Goal: Book appointment/travel/reservation

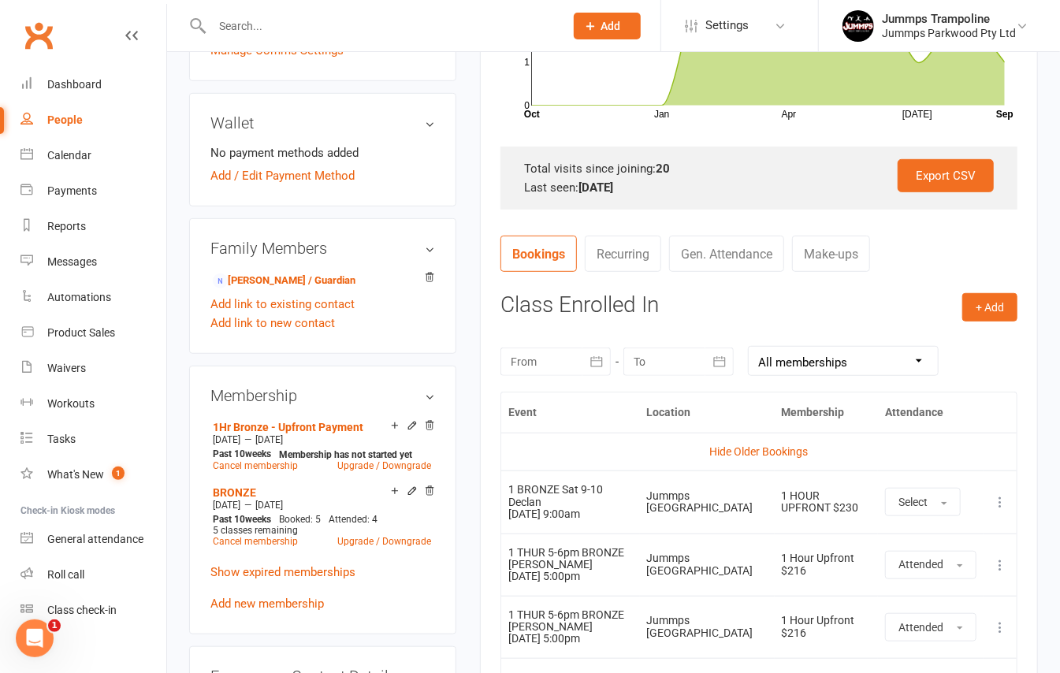
click at [357, 32] on input "text" at bounding box center [380, 26] width 346 height 22
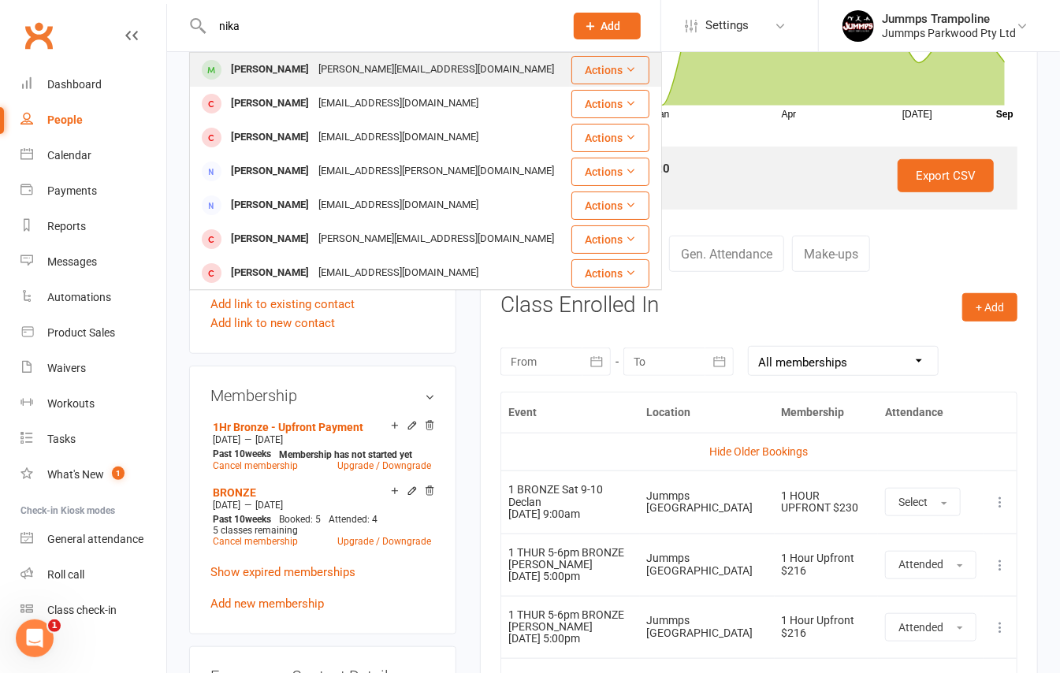
type input "nika"
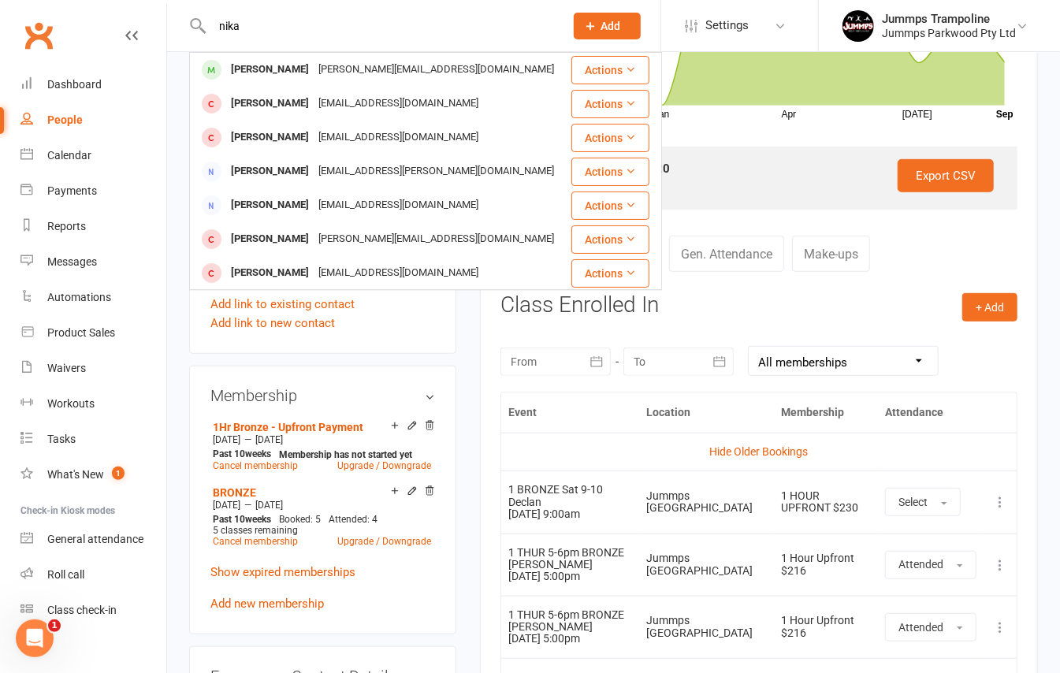
drag, startPoint x: 341, startPoint y: 58, endPoint x: 335, endPoint y: 67, distance: 10.3
click at [335, 67] on div "[PERSON_NAME][EMAIL_ADDRESS][DOMAIN_NAME]" at bounding box center [436, 69] width 245 height 23
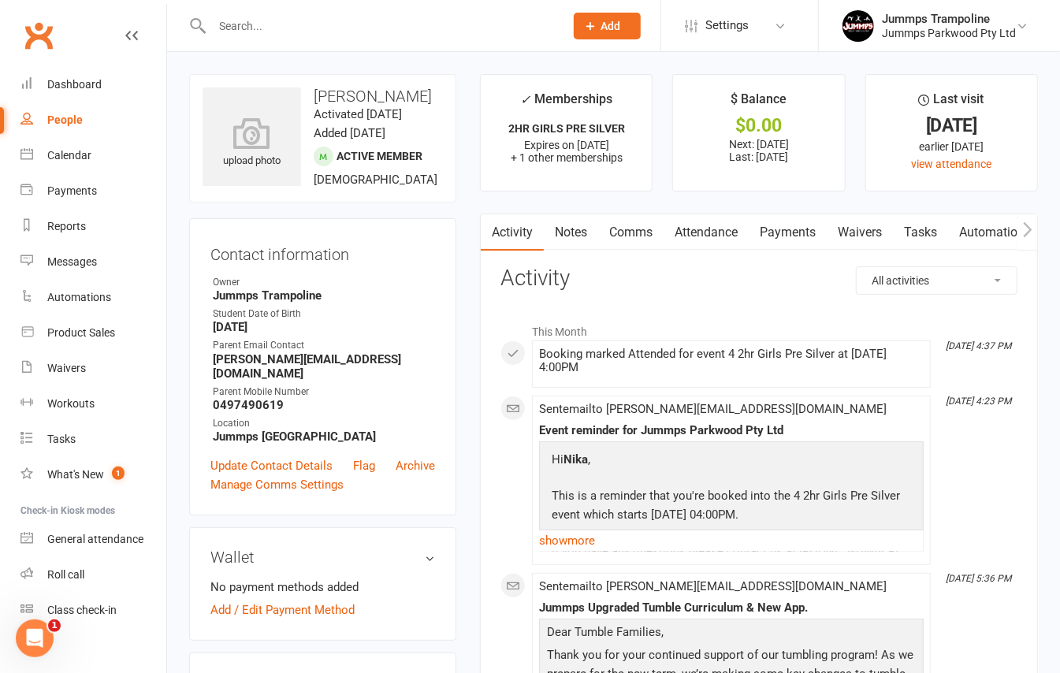
click at [703, 225] on link "Attendance" at bounding box center [706, 232] width 85 height 36
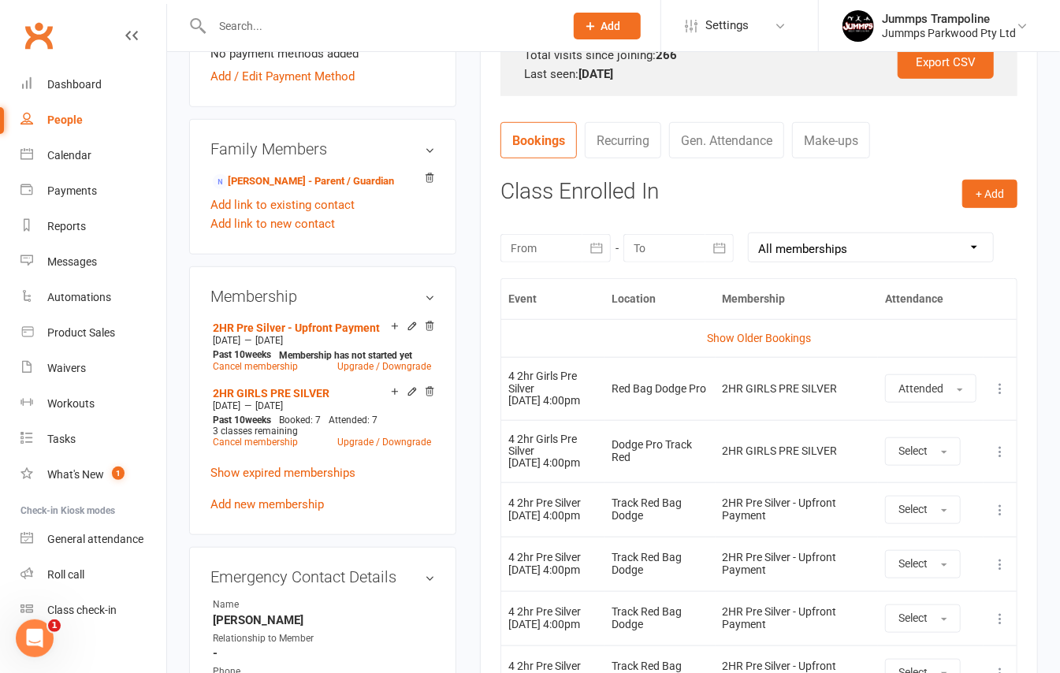
scroll to position [631, 0]
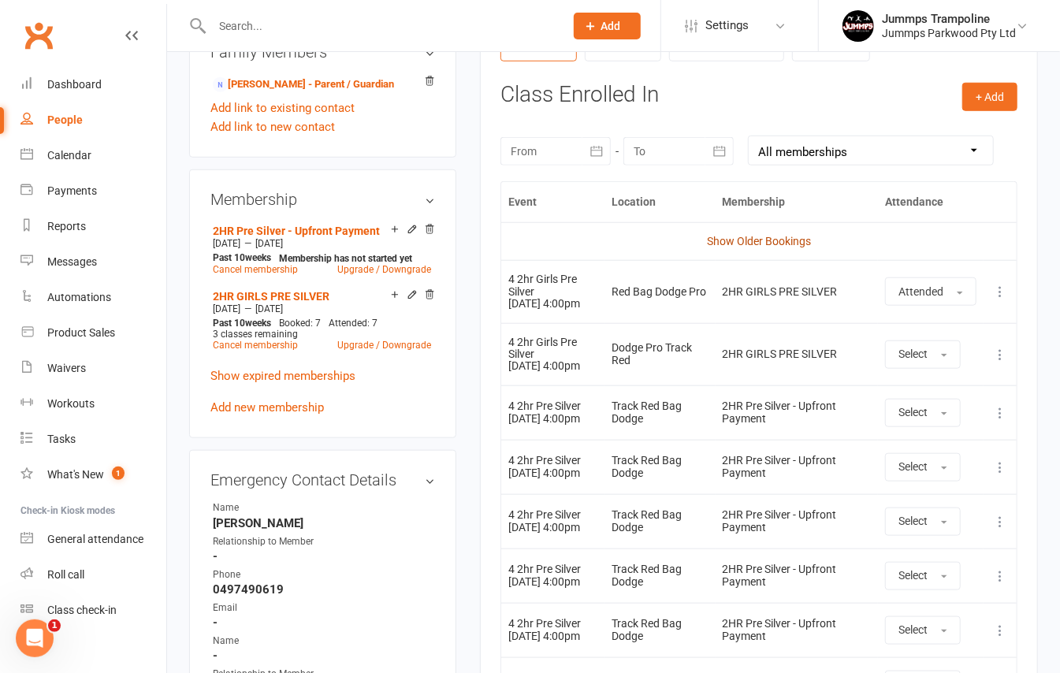
click at [801, 243] on link "Show Older Bookings" at bounding box center [759, 241] width 104 height 13
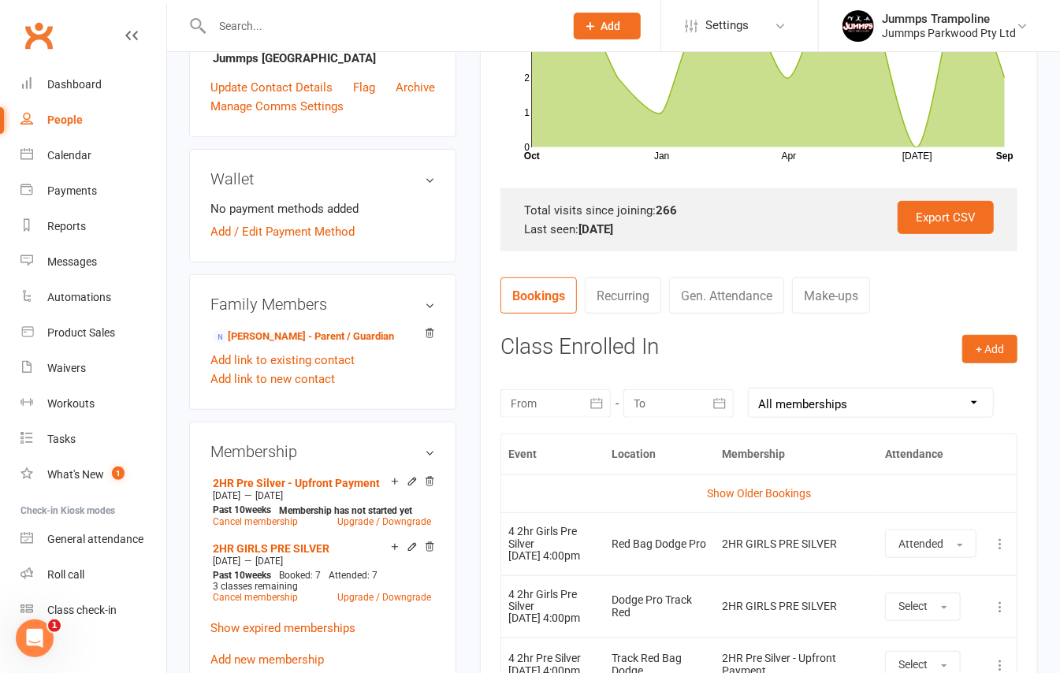
scroll to position [335, 0]
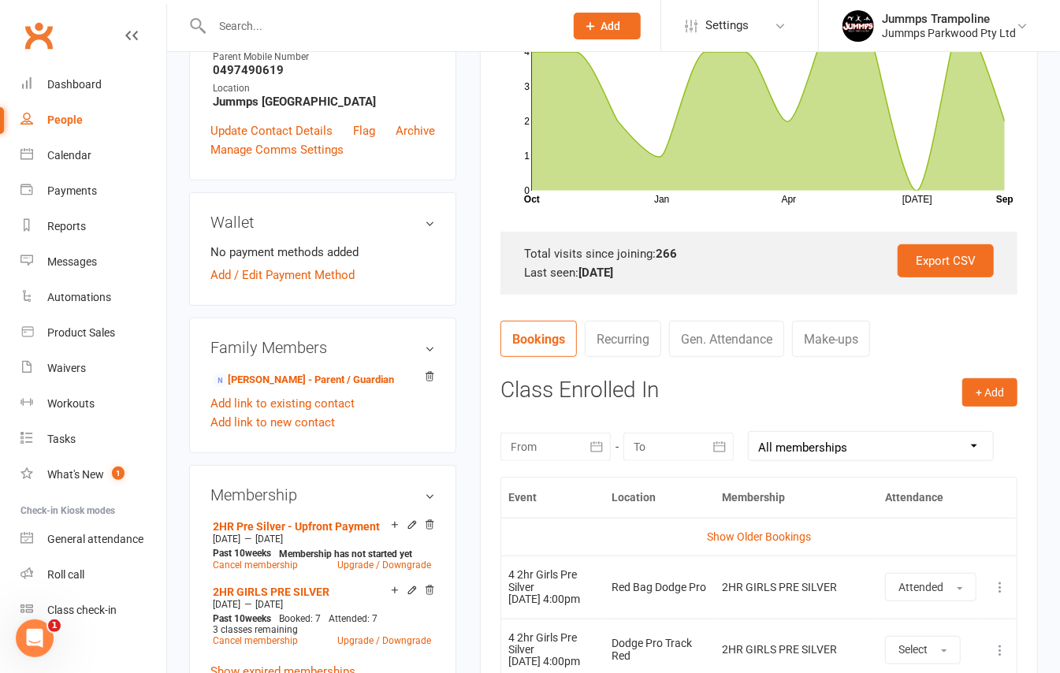
drag, startPoint x: 746, startPoint y: 533, endPoint x: 761, endPoint y: 500, distance: 36.3
click at [747, 527] on td "Show Older Bookings" at bounding box center [759, 537] width 516 height 38
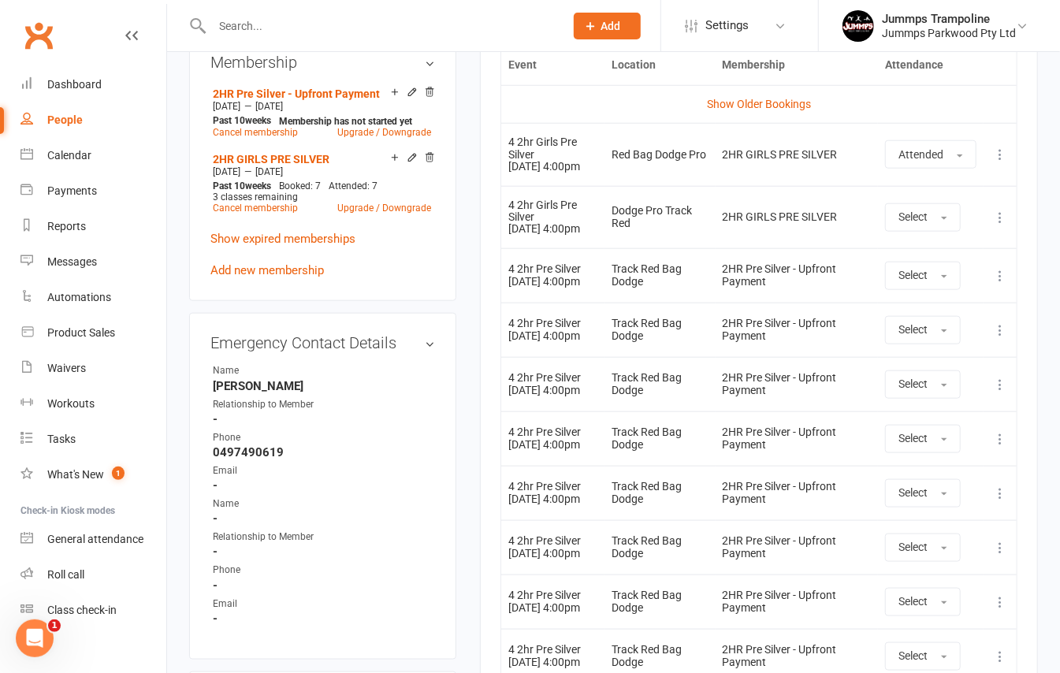
scroll to position [755, 0]
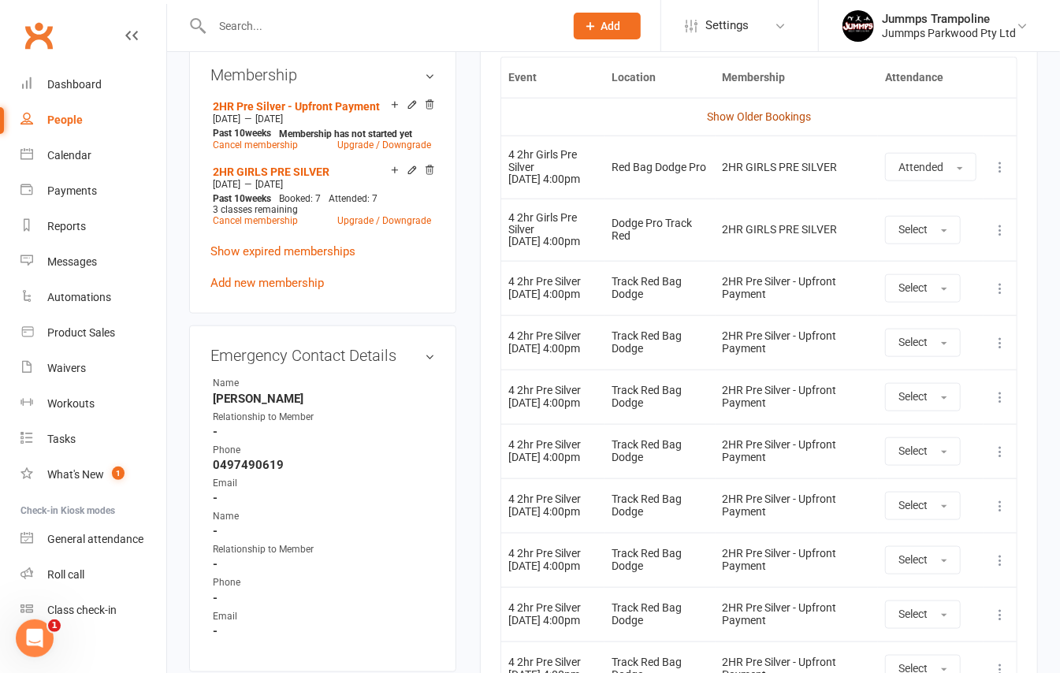
click at [791, 118] on link "Show Older Bookings" at bounding box center [759, 116] width 104 height 13
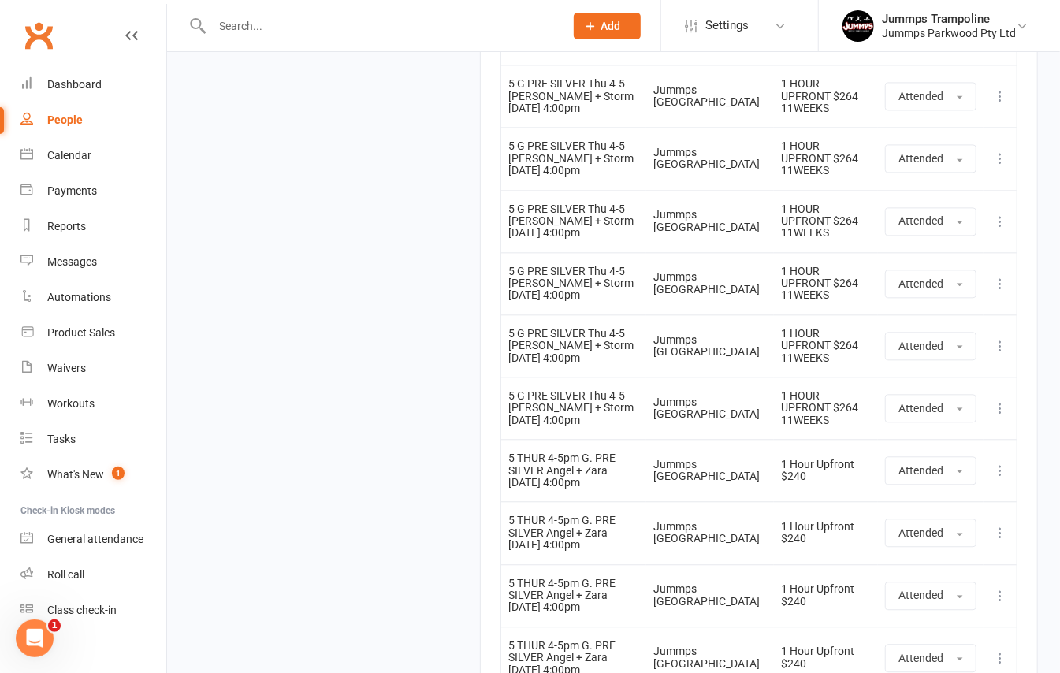
scroll to position [17720, 0]
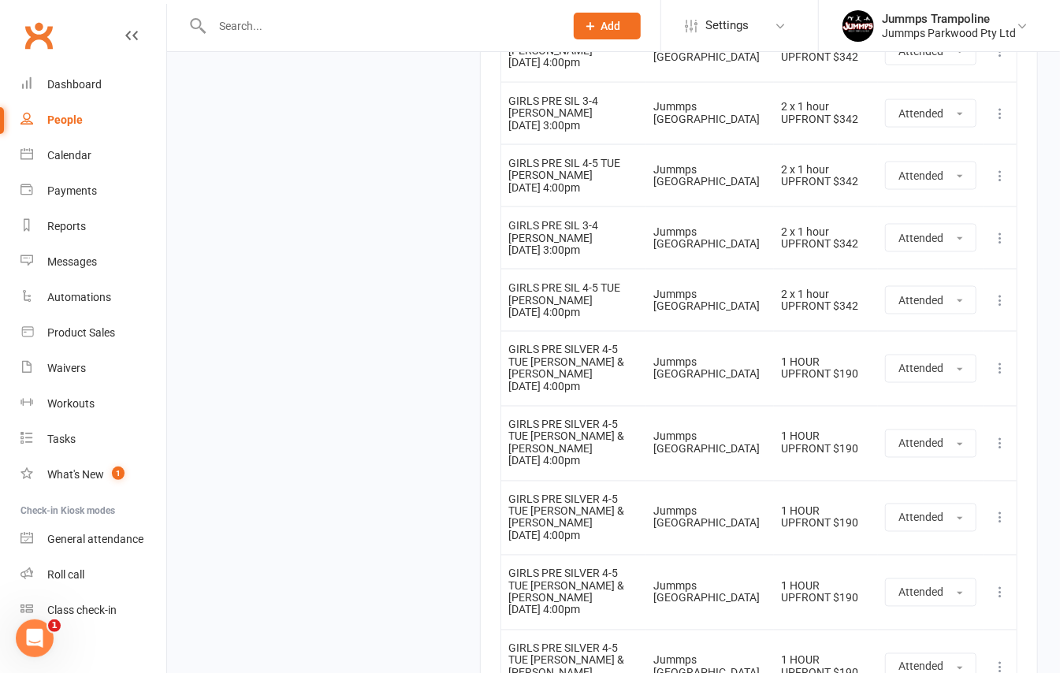
scroll to position [0, 0]
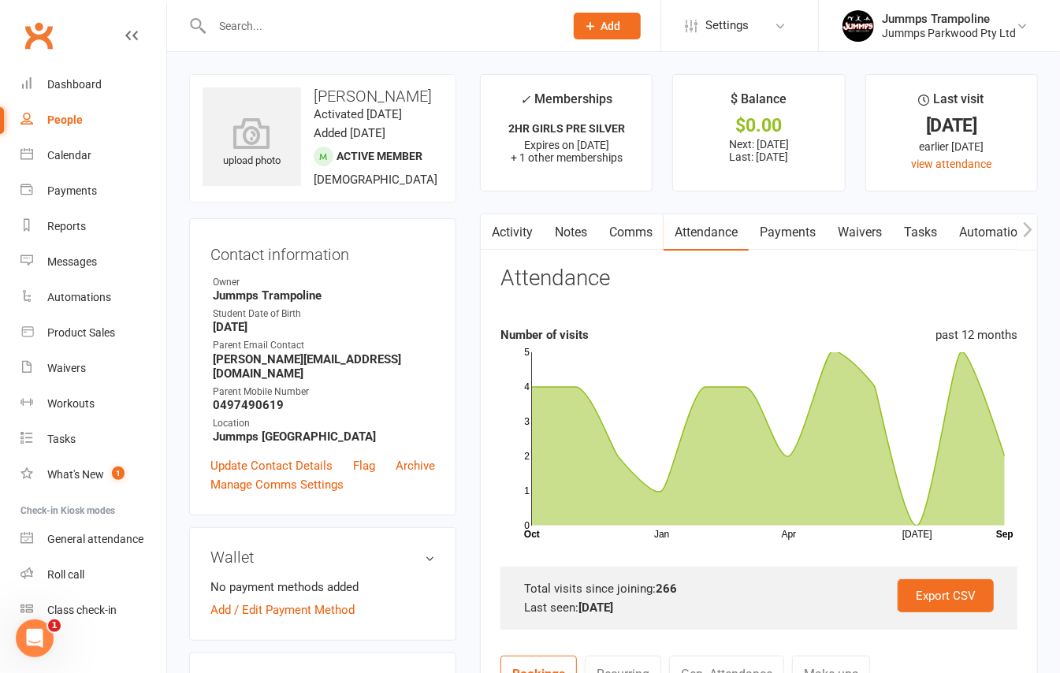
click at [235, 15] on input "text" at bounding box center [380, 26] width 346 height 22
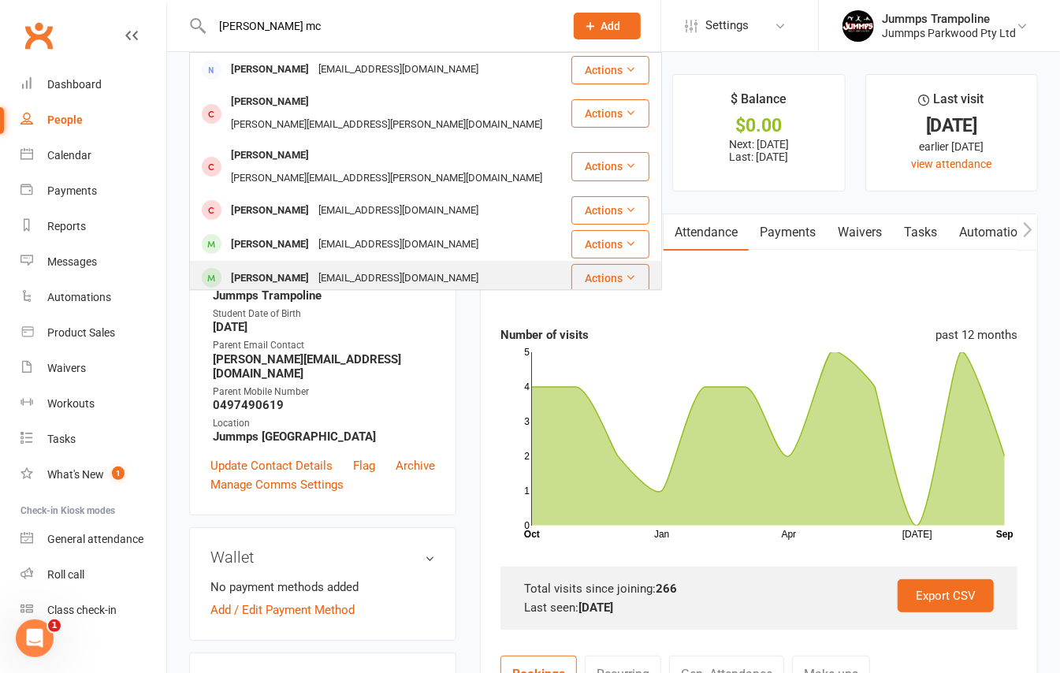
type input "[PERSON_NAME] mc"
click at [319, 262] on div "[PERSON_NAME] [EMAIL_ADDRESS][DOMAIN_NAME]" at bounding box center [380, 278] width 379 height 32
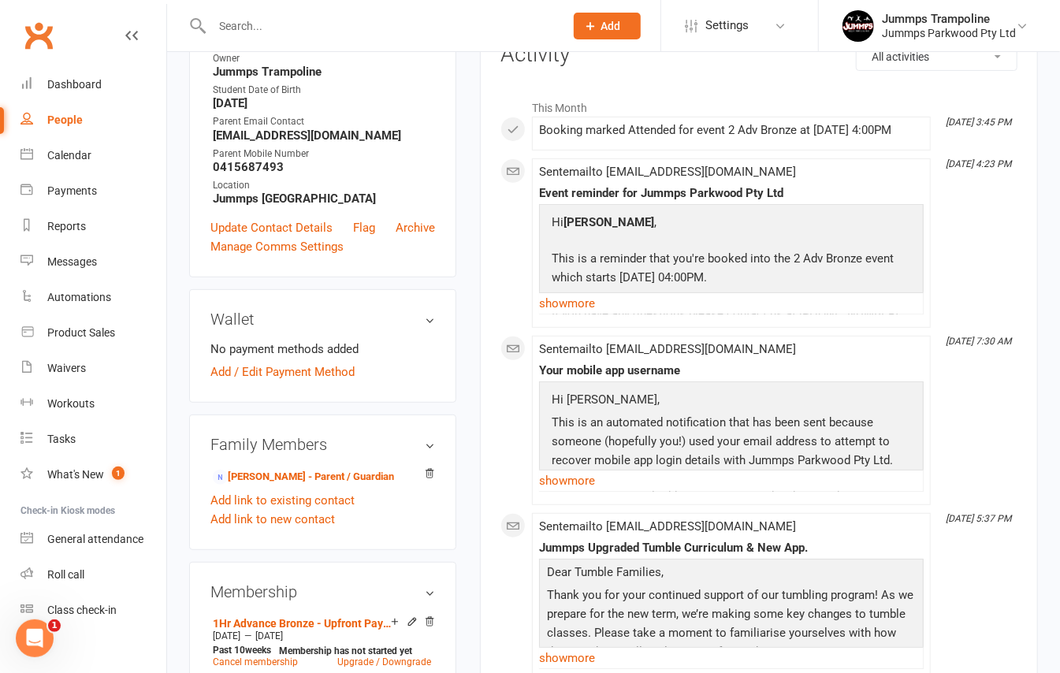
scroll to position [420, 0]
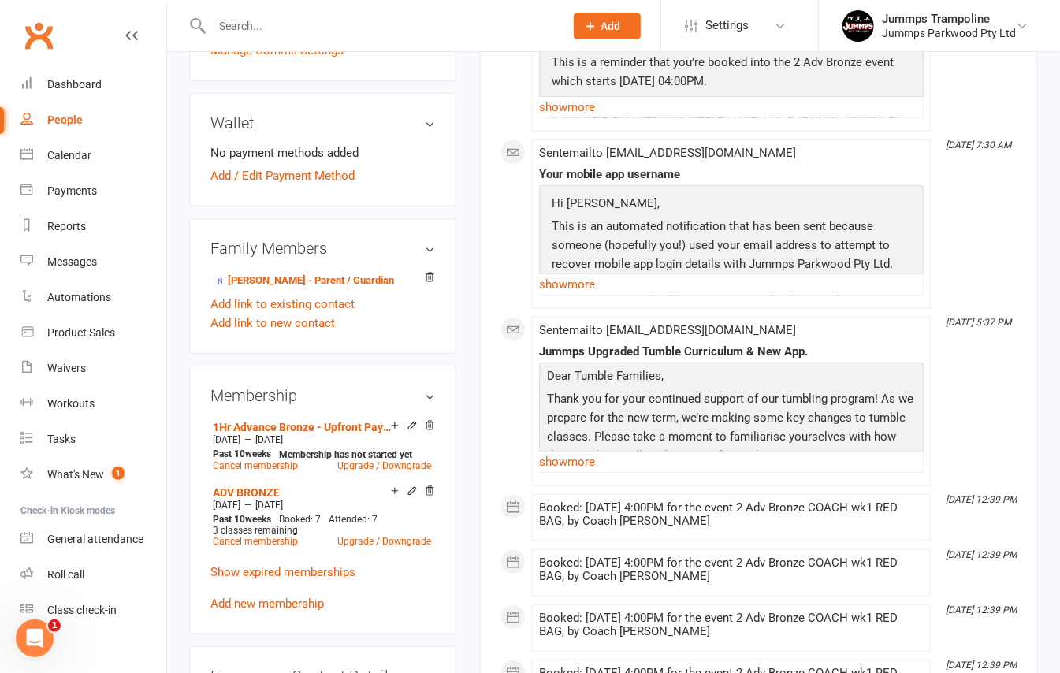
click at [454, 382] on aside "upload photo [PERSON_NAME] Activated [DATE] Added [DATE] Active member [DEMOGRA…" at bounding box center [322, 600] width 267 height 1893
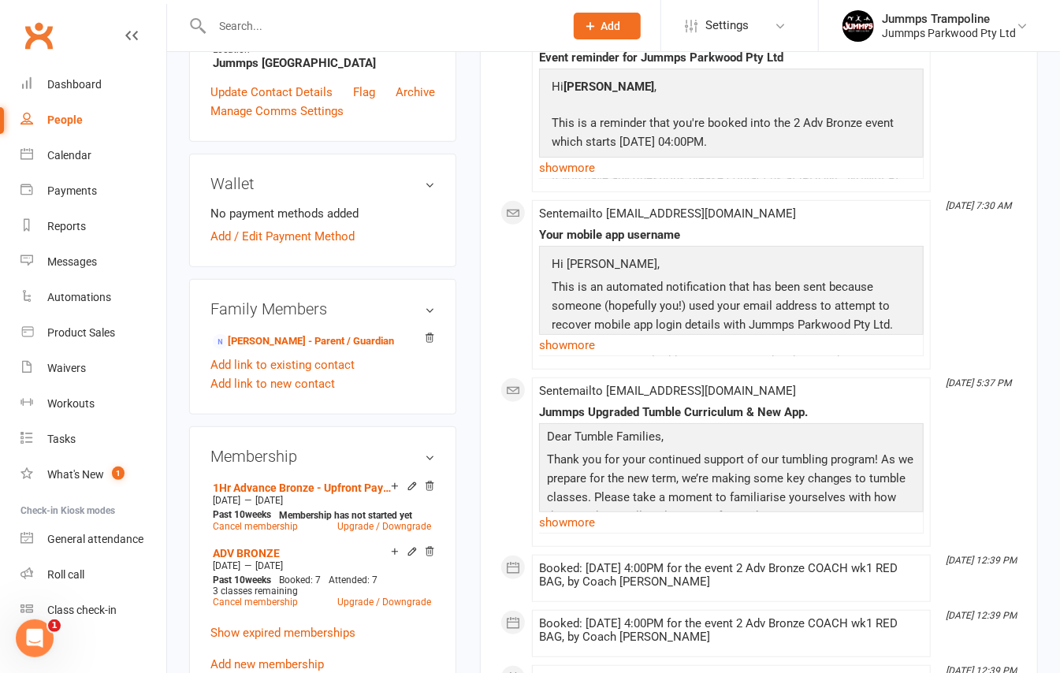
scroll to position [210, 0]
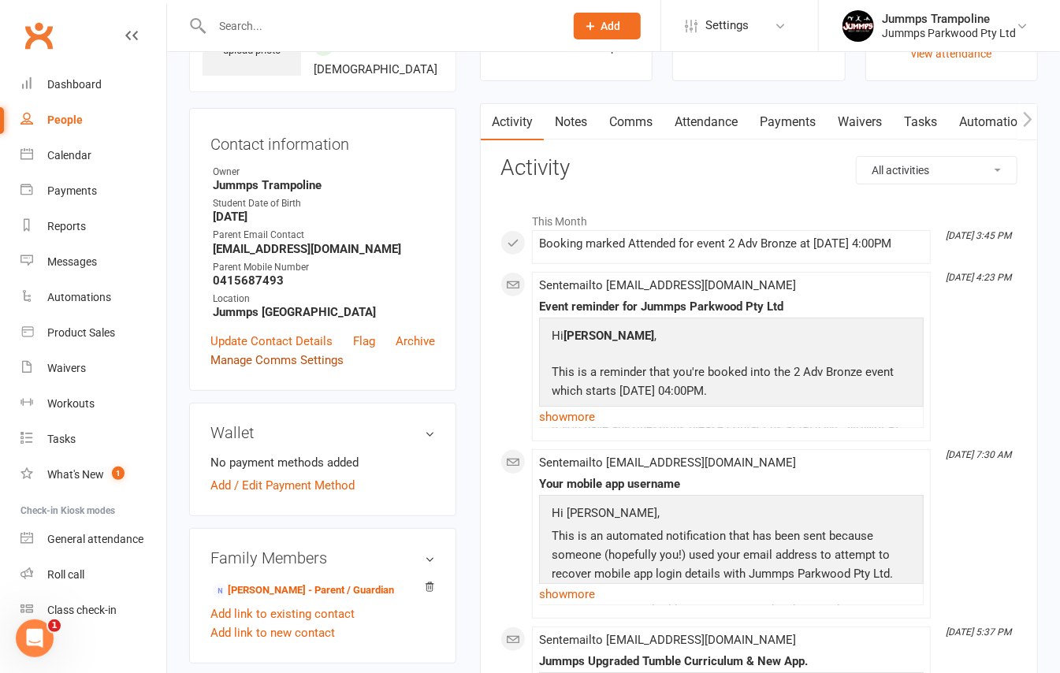
scroll to position [0, 0]
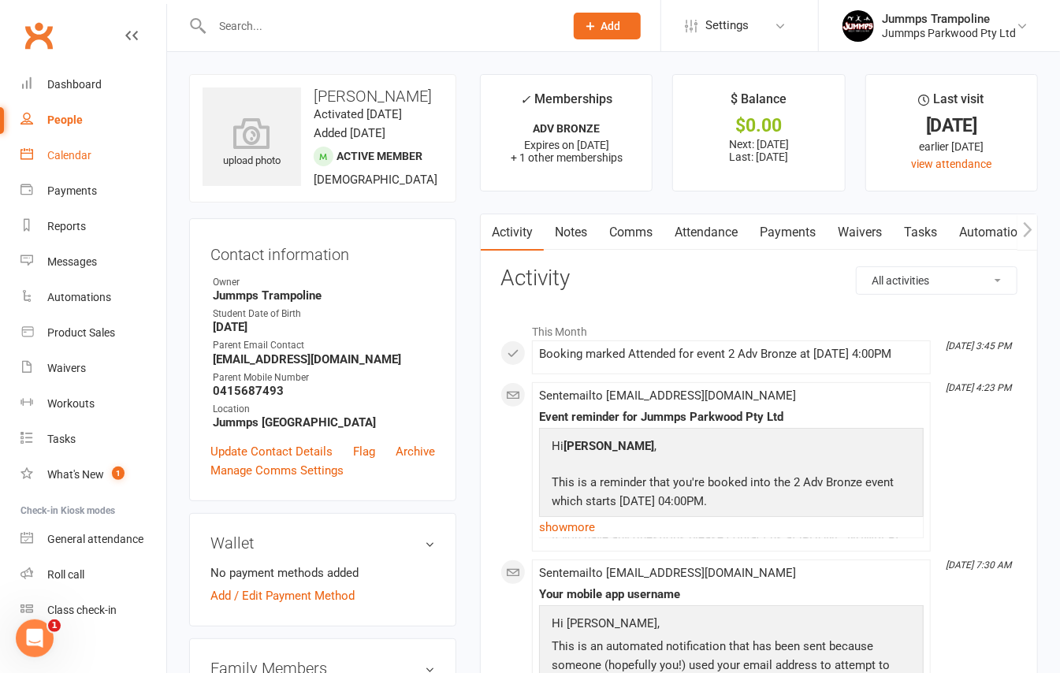
click at [41, 145] on link "Calendar" at bounding box center [93, 155] width 146 height 35
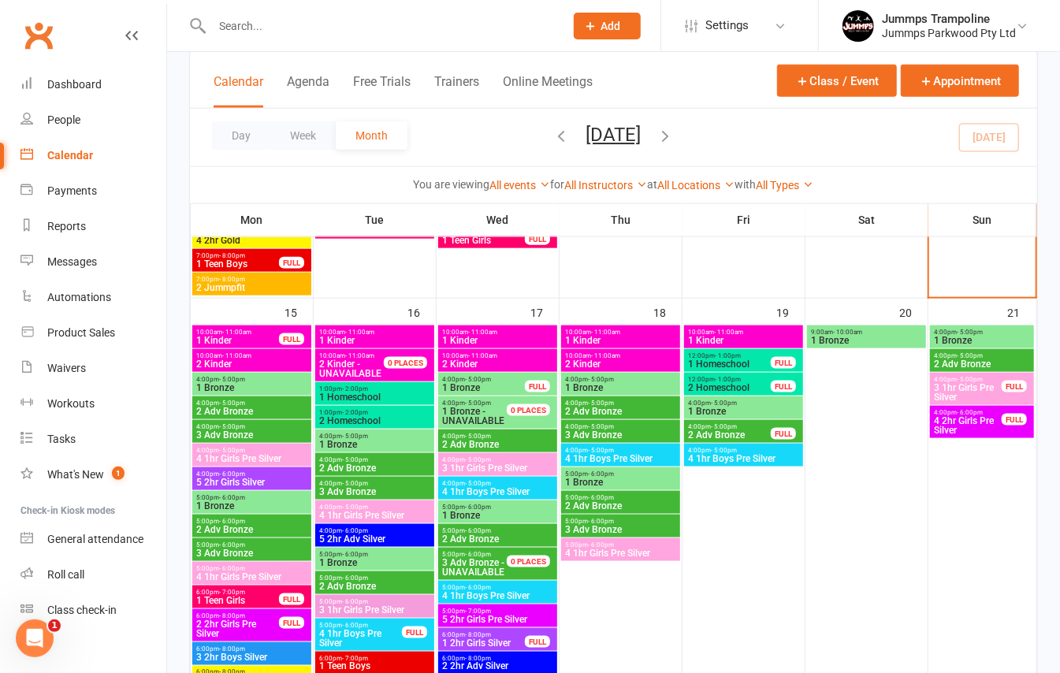
scroll to position [840, 0]
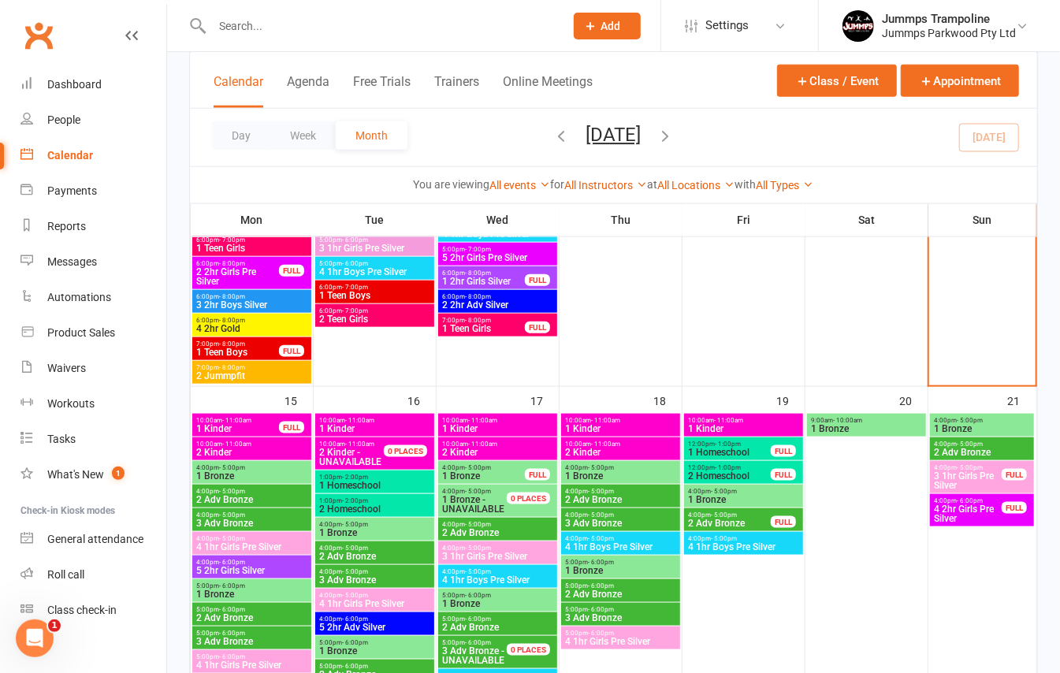
click at [506, 522] on span "4:00pm - 5:00pm" at bounding box center [497, 524] width 113 height 7
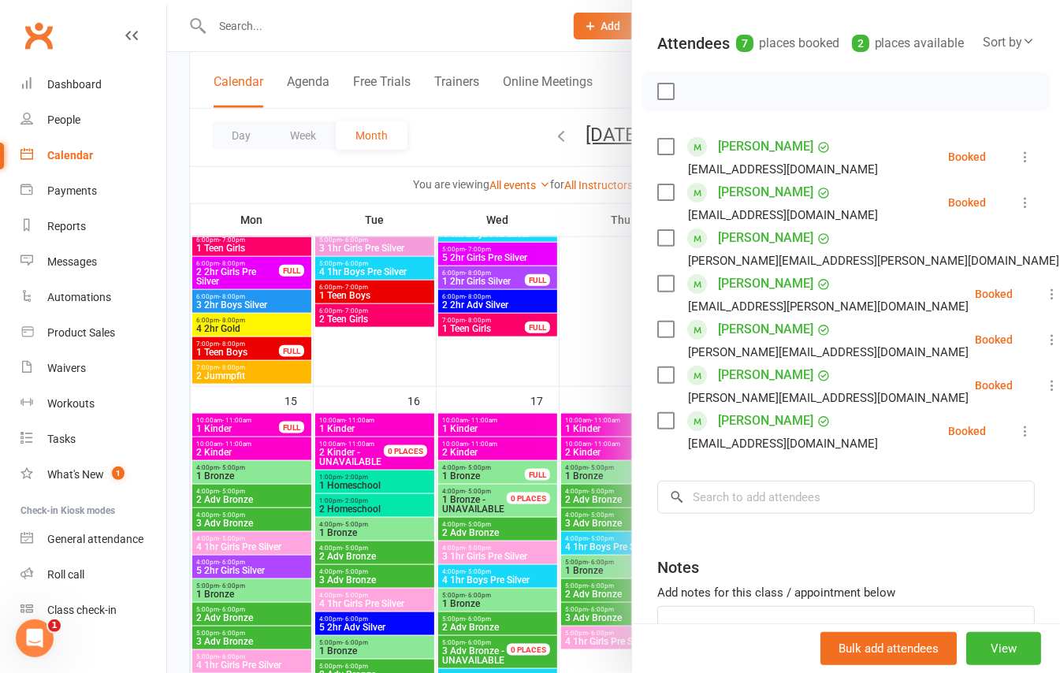
scroll to position [295, 0]
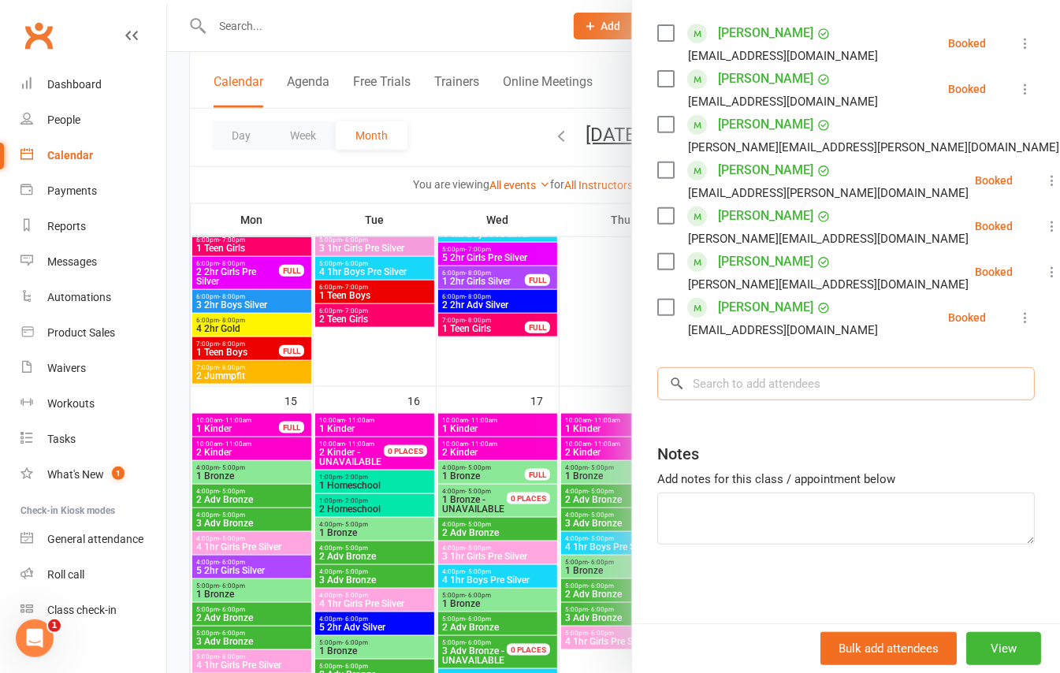
click at [744, 389] on input "search" at bounding box center [846, 383] width 378 height 33
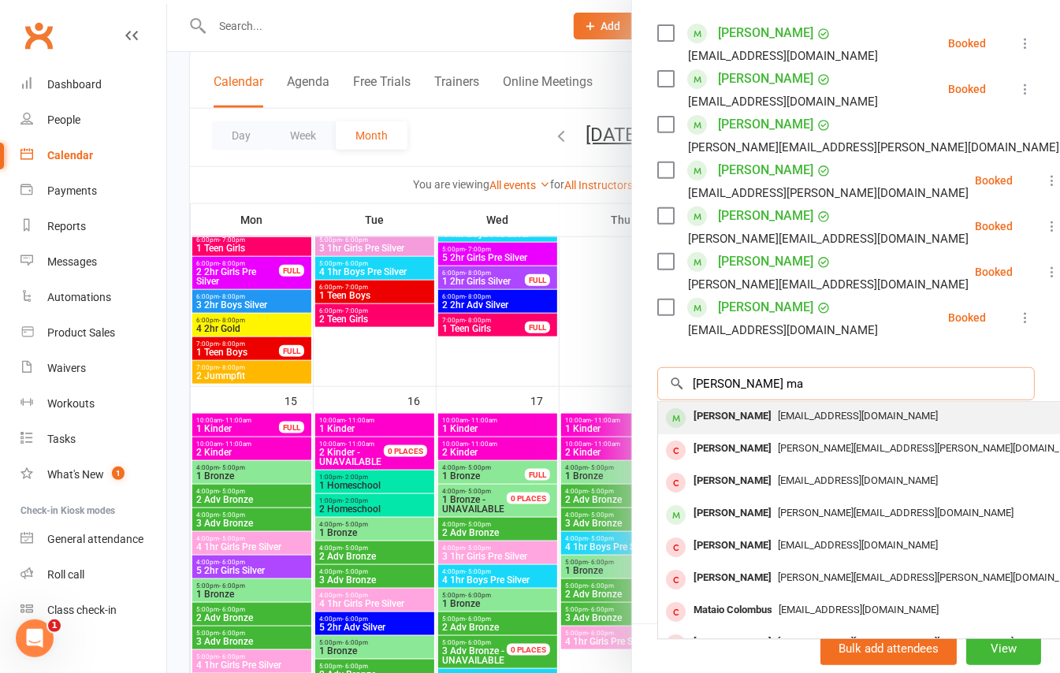
type input "[PERSON_NAME] ma"
click at [778, 411] on span "[EMAIL_ADDRESS][DOMAIN_NAME]" at bounding box center [858, 416] width 160 height 12
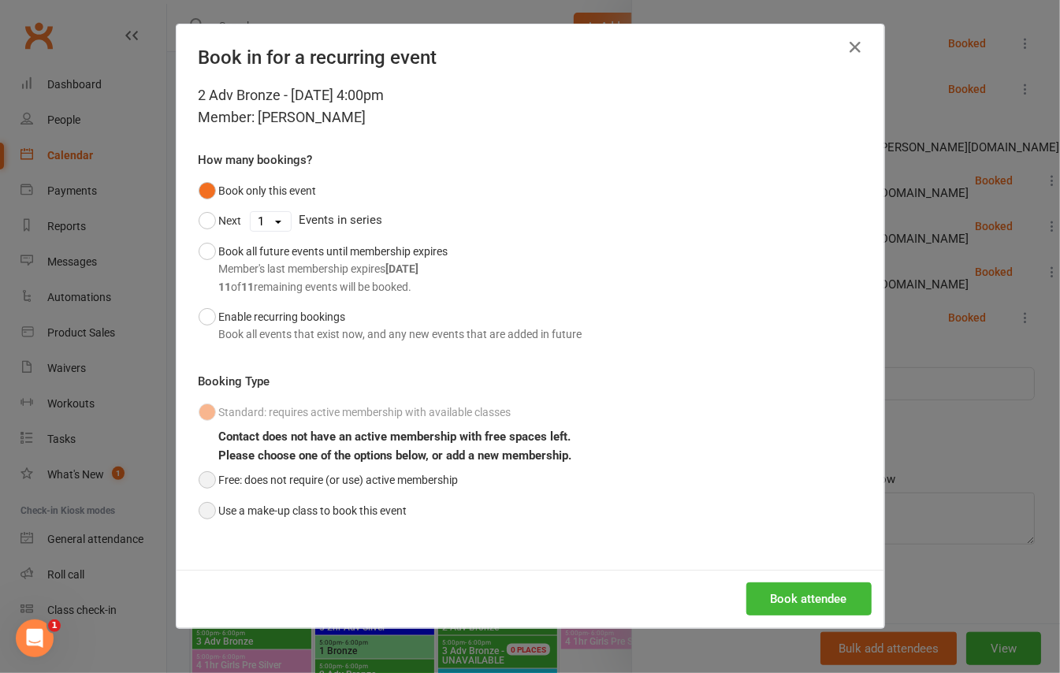
click at [309, 479] on button "Free: does not require (or use) active membership" at bounding box center [329, 480] width 260 height 30
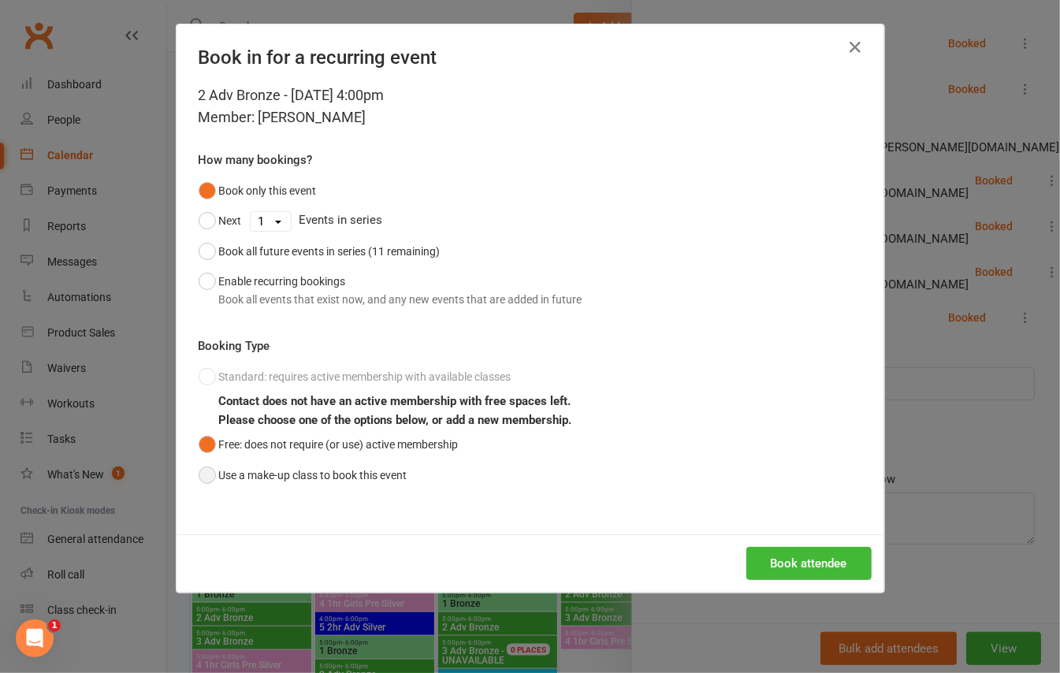
click at [375, 477] on button "Use a make-up class to book this event" at bounding box center [303, 475] width 209 height 30
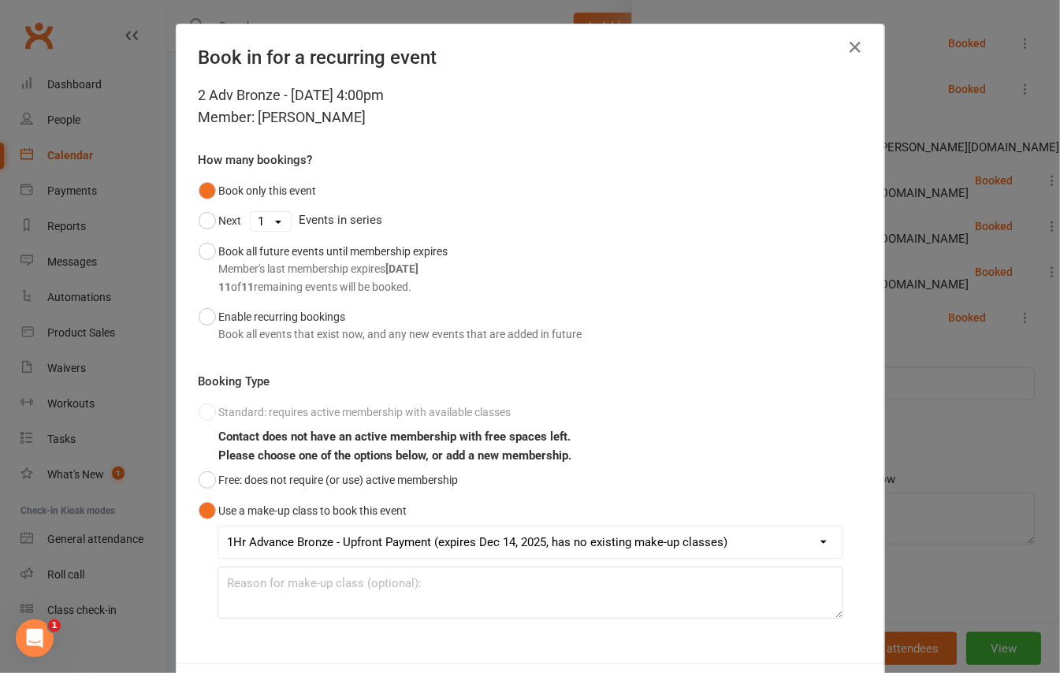
scroll to position [74, 0]
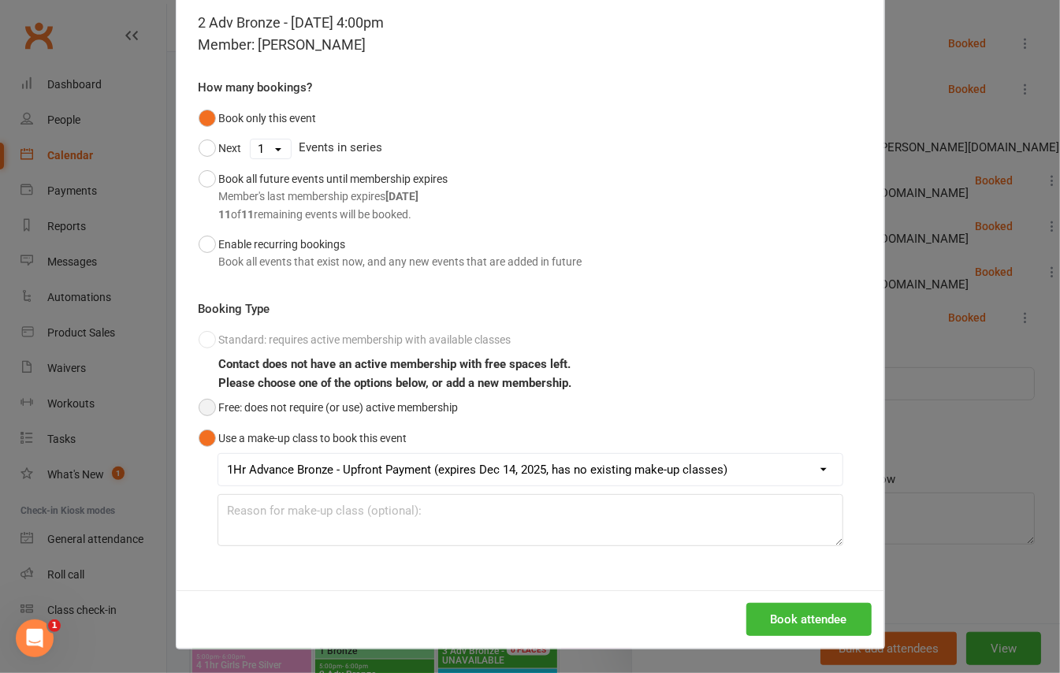
click at [366, 399] on button "Free: does not require (or use) active membership" at bounding box center [329, 408] width 260 height 30
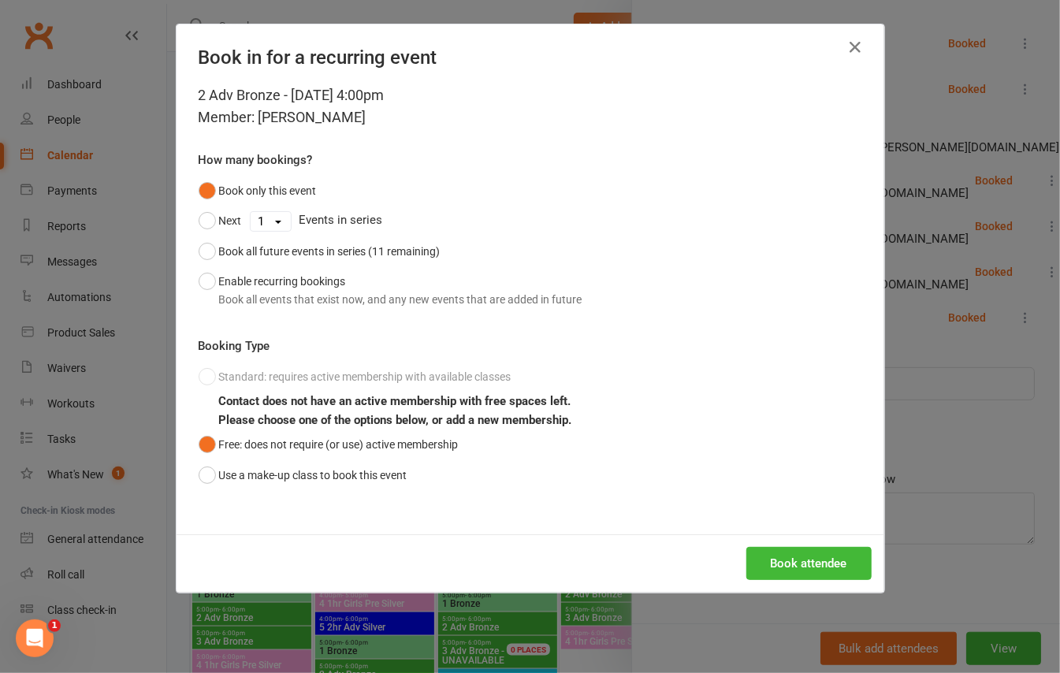
scroll to position [0, 0]
click at [788, 572] on button "Book attendee" at bounding box center [808, 563] width 125 height 33
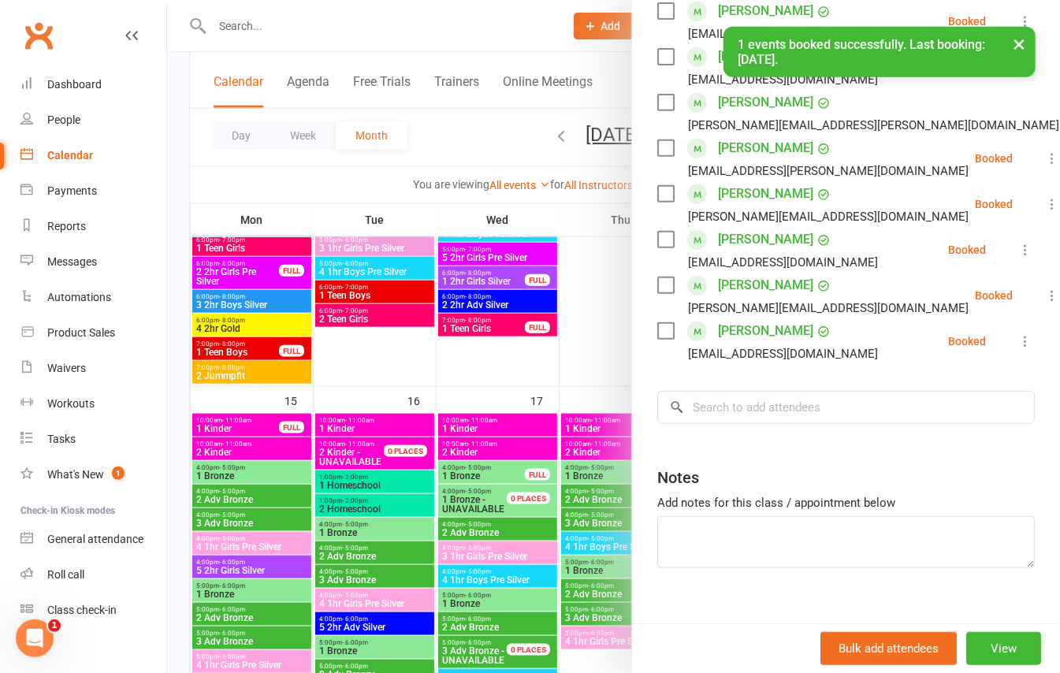
click at [489, 152] on div at bounding box center [613, 336] width 893 height 673
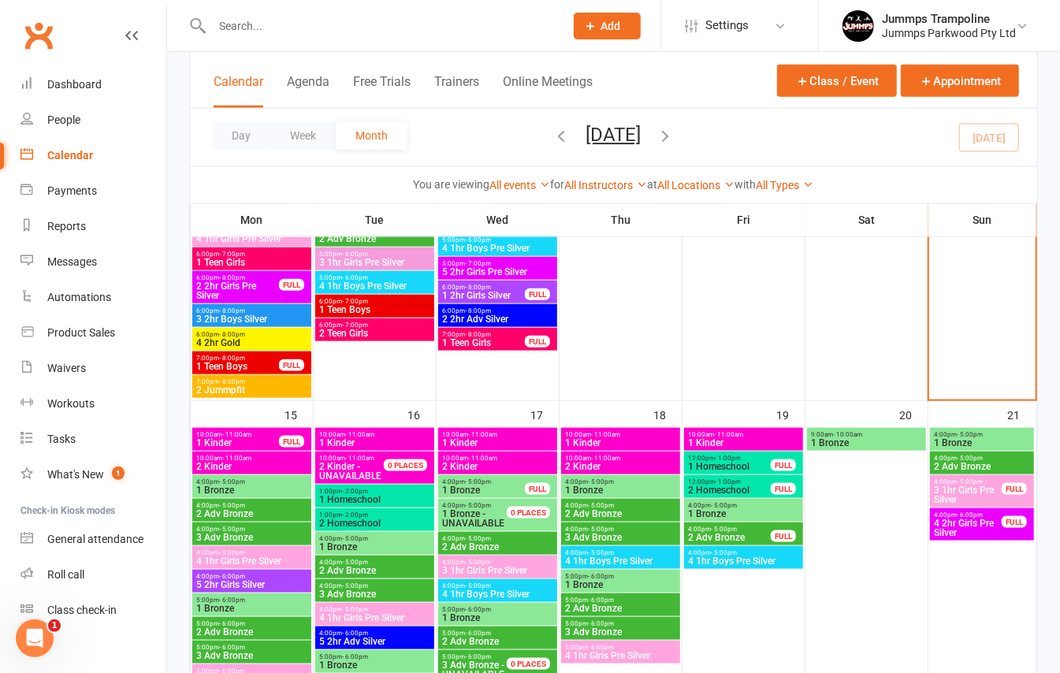
scroll to position [840, 0]
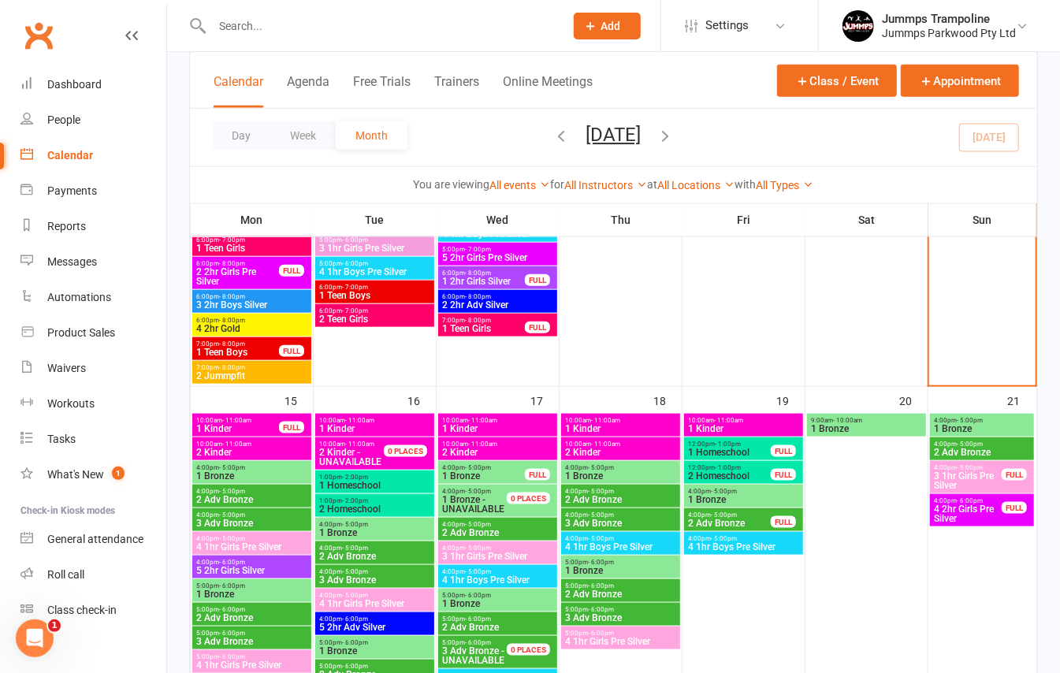
click at [788, 489] on span "4:00pm - 5:00pm" at bounding box center [743, 491] width 113 height 7
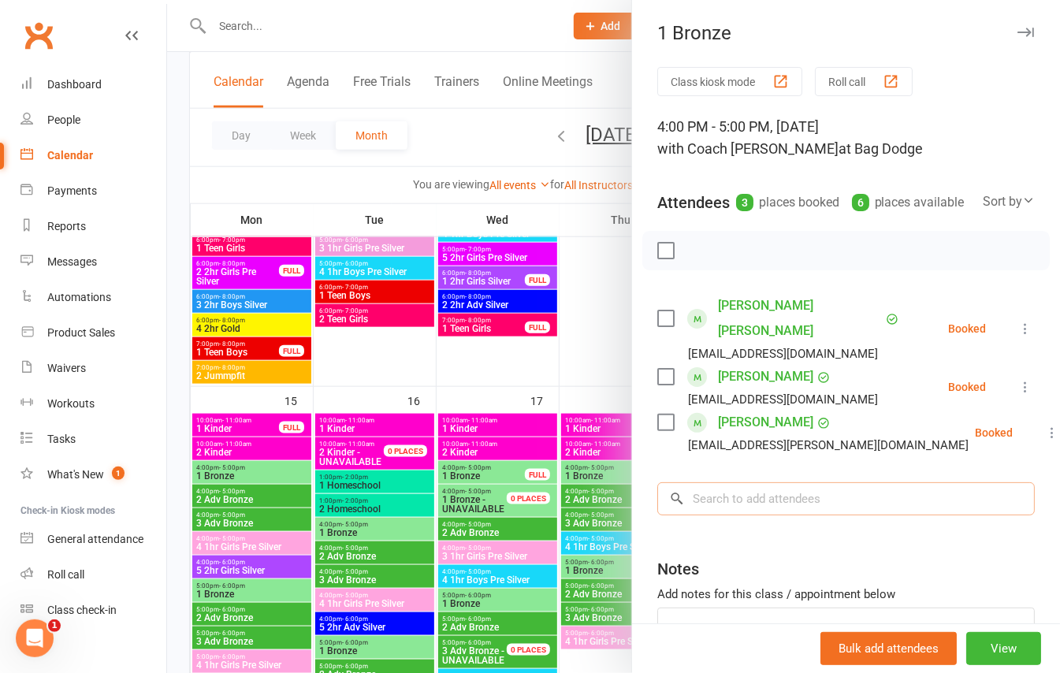
click at [780, 487] on input "search" at bounding box center [846, 498] width 378 height 33
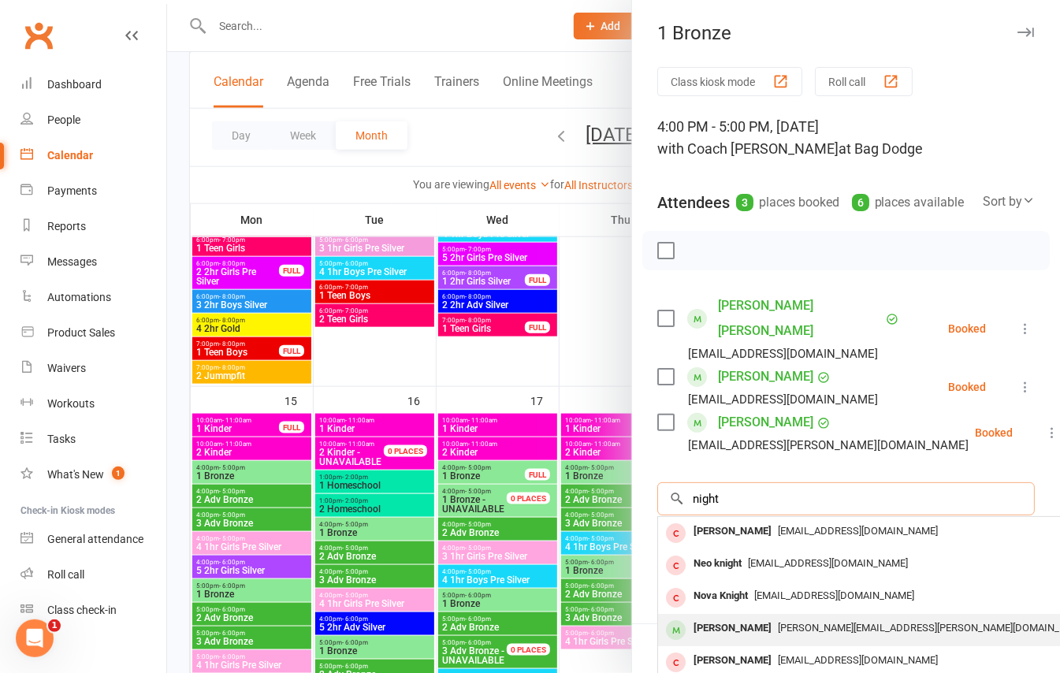
type input "night"
click at [782, 627] on span "[PERSON_NAME][EMAIL_ADDRESS][PERSON_NAME][DOMAIN_NAME]" at bounding box center [933, 628] width 311 height 12
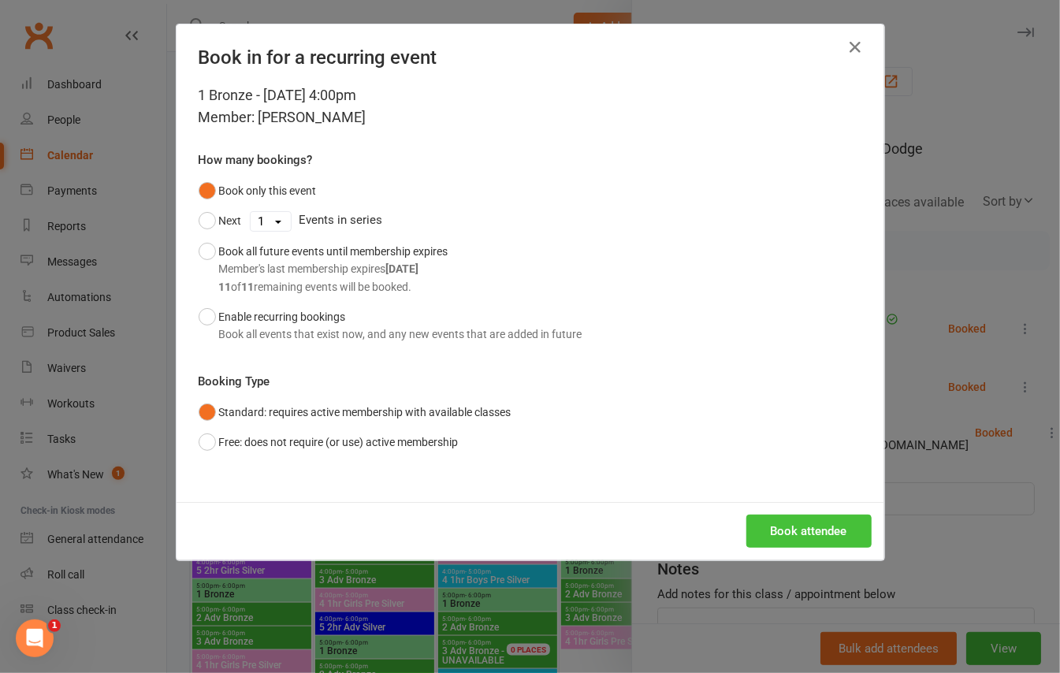
click at [815, 536] on button "Book attendee" at bounding box center [808, 531] width 125 height 33
